Goal: Task Accomplishment & Management: Use online tool/utility

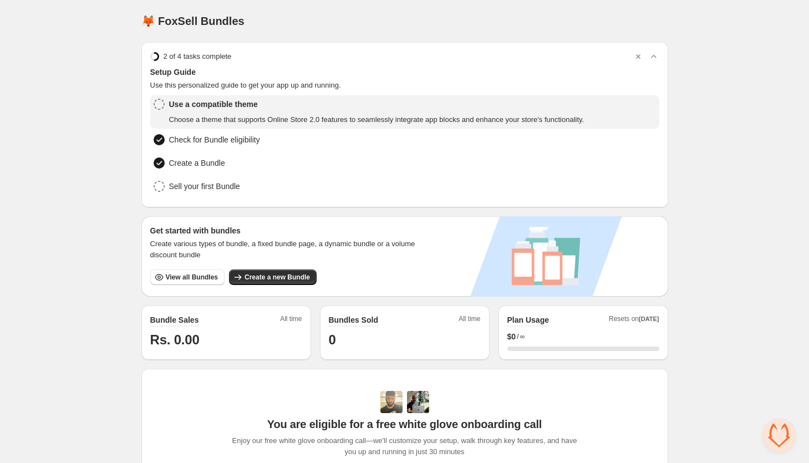
click at [253, 113] on div "Use a compatible theme Choose a theme that supports Online Store 2.0 features t…" at bounding box center [376, 112] width 415 height 27
drag, startPoint x: 313, startPoint y: 113, endPoint x: 305, endPoint y: 125, distance: 14.5
click at [313, 114] on div "Use a compatible theme Choose a theme that supports Online Store 2.0 features t…" at bounding box center [376, 112] width 415 height 27
click at [231, 107] on span "Use a compatible theme" at bounding box center [376, 104] width 415 height 11
click at [224, 119] on span "Choose a theme that supports Online Store 2.0 features to seamlessly integrate …" at bounding box center [376, 119] width 415 height 11
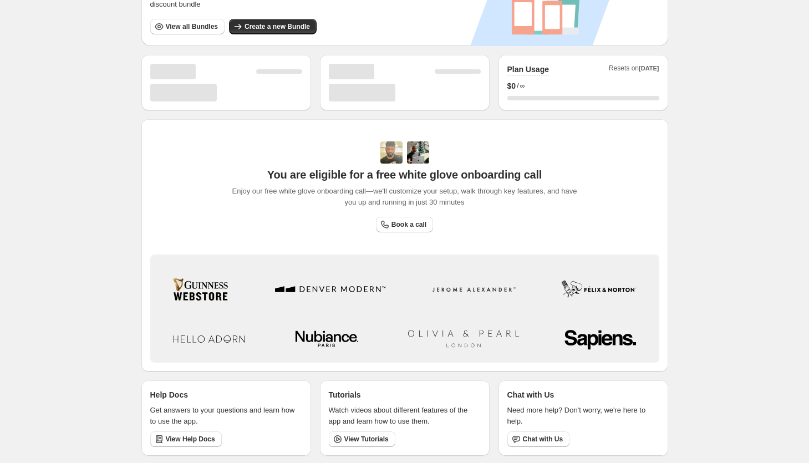
scroll to position [250, 0]
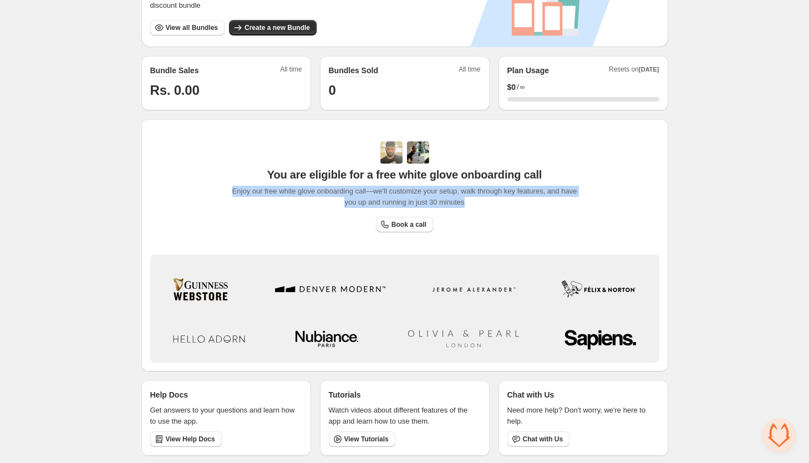
drag, startPoint x: 257, startPoint y: 150, endPoint x: 542, endPoint y: 226, distance: 295.1
click at [542, 226] on div "You are eligible for a free white glove onboarding call Enjoy our free white gl…" at bounding box center [404, 245] width 509 height 235
click at [551, 226] on div "You are eligible for a free white glove onboarding call Enjoy our free white gl…" at bounding box center [404, 186] width 357 height 91
drag, startPoint x: 262, startPoint y: 145, endPoint x: 613, endPoint y: 366, distance: 414.3
click at [613, 367] on div "You are eligible for a free white glove onboarding call Enjoy our free white gl…" at bounding box center [404, 245] width 527 height 252
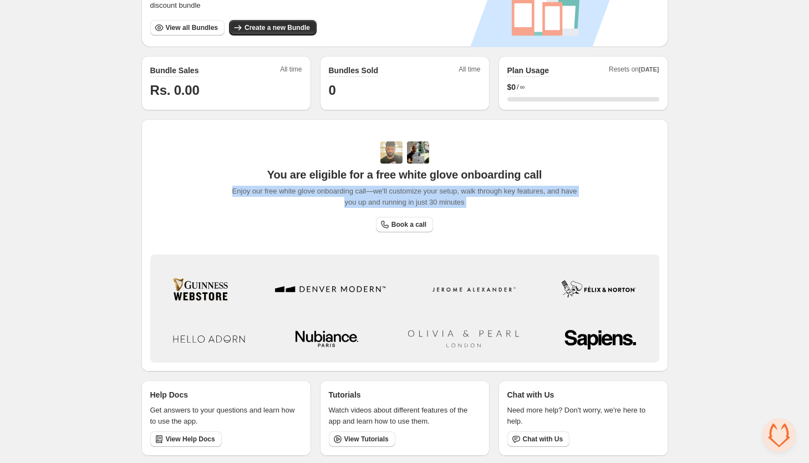
click at [258, 201] on span "Enjoy our free white glove onboarding call—we'll customize your setup, walk thr…" at bounding box center [404, 197] width 357 height 22
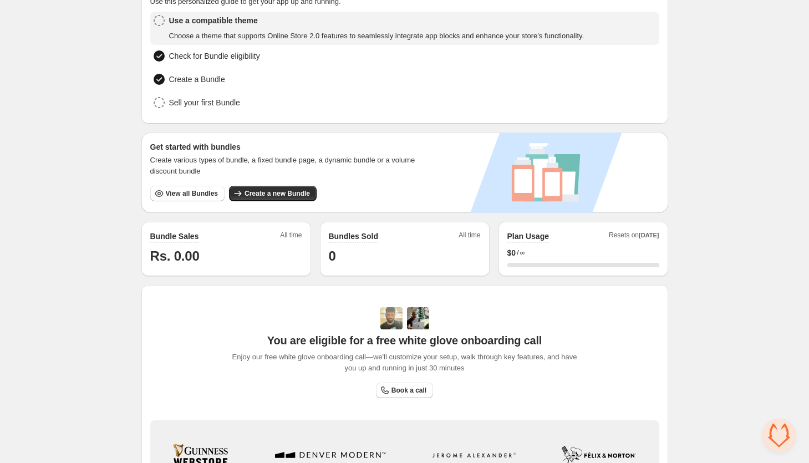
scroll to position [0, 0]
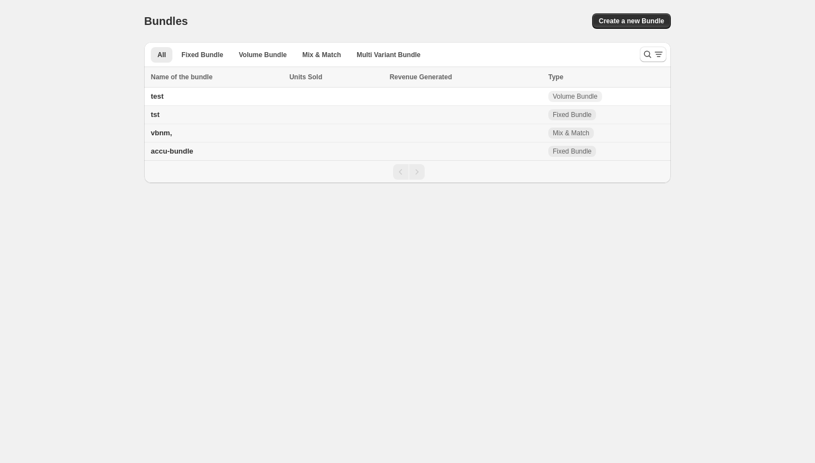
click at [199, 136] on td "vbnm," at bounding box center [215, 133] width 142 height 18
click at [469, 101] on td at bounding box center [466, 97] width 159 height 18
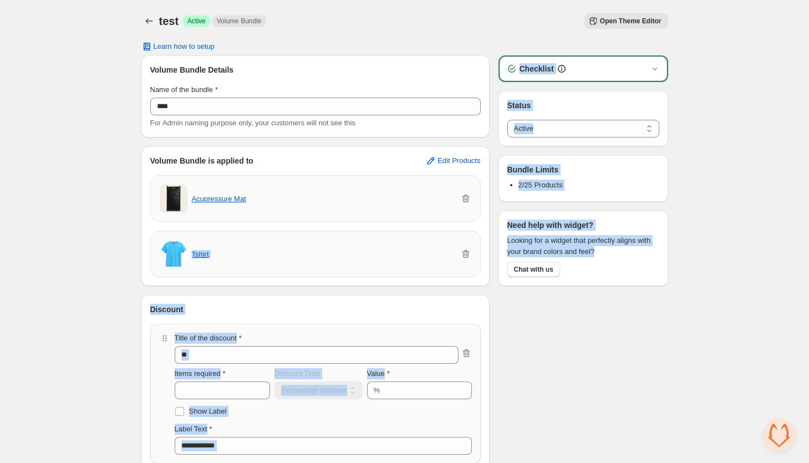
drag, startPoint x: 624, startPoint y: 256, endPoint x: 489, endPoint y: 224, distance: 138.7
click at [489, 224] on div "**********" at bounding box center [404, 454] width 527 height 799
click at [686, 303] on div "**********" at bounding box center [404, 439] width 809 height 879
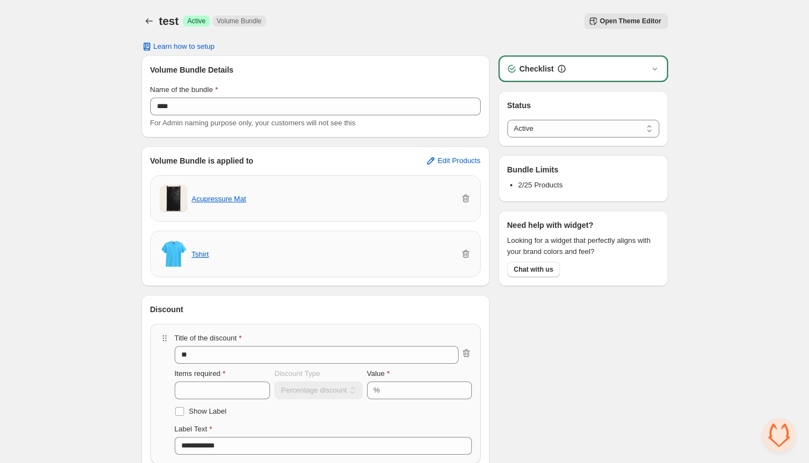
click at [621, 23] on span "Open Theme Editor" at bounding box center [631, 21] width 62 height 9
click at [178, 42] on span "Learn how to setup" at bounding box center [185, 46] width 62 height 9
click at [173, 45] on span "Learn how to setup" at bounding box center [185, 46] width 62 height 9
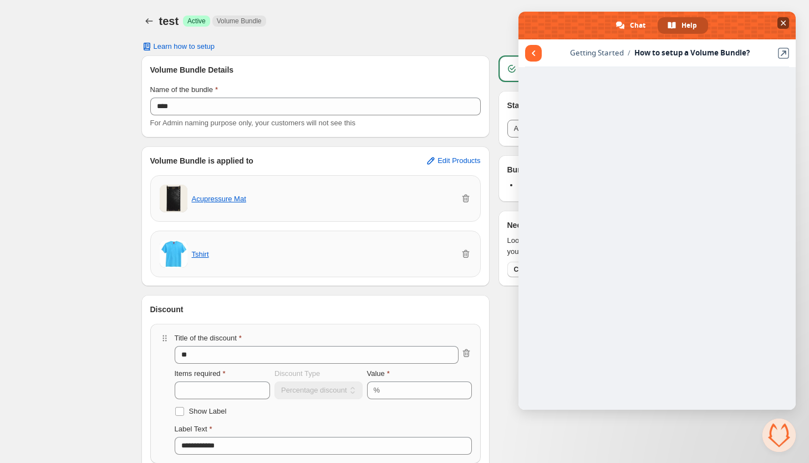
drag, startPoint x: 789, startPoint y: 23, endPoint x: 729, endPoint y: 39, distance: 62.4
click at [789, 23] on span at bounding box center [657, 26] width 277 height 28
